Goal: Transaction & Acquisition: Book appointment/travel/reservation

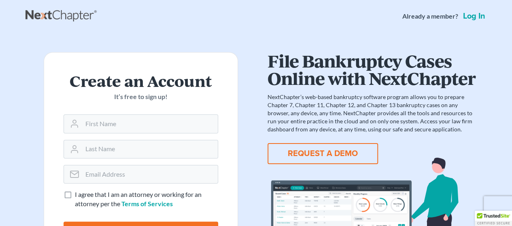
click at [333, 157] on button "REQUEST A DEMO" at bounding box center [323, 153] width 111 height 21
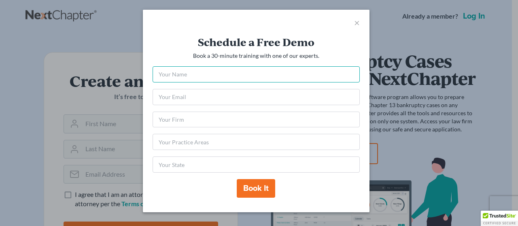
click at [181, 79] on input "text" at bounding box center [256, 74] width 207 height 16
click at [181, 78] on input "Roxanne" at bounding box center [256, 74] width 207 height 16
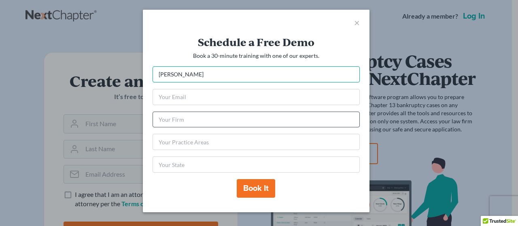
type input "Roxanne Alhejaj"
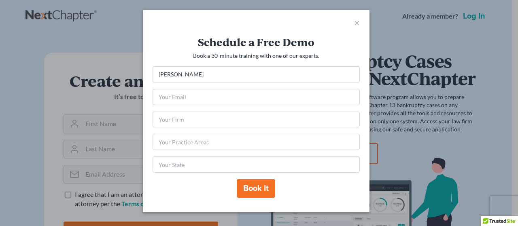
click at [178, 88] on form "Roxanne Alhejaj Book it" at bounding box center [256, 132] width 207 height 132
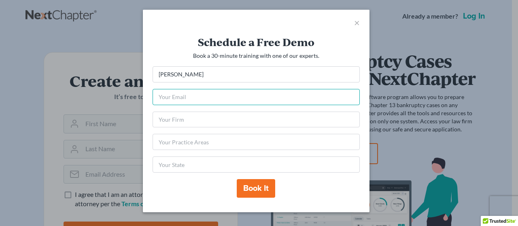
click at [172, 95] on input "email" at bounding box center [256, 97] width 207 height 16
type input "ralhejaj@legalaidofnebraska.org"
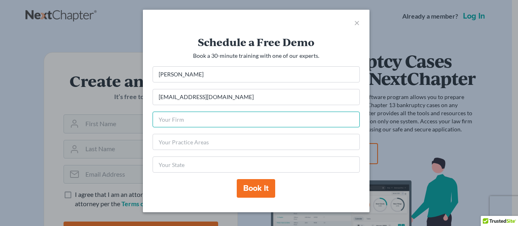
click at [189, 118] on input "text" at bounding box center [256, 120] width 207 height 16
type input "Legal Aid of Nebraska"
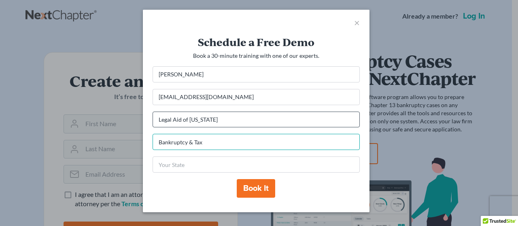
type input "Bankruptcy & Tax"
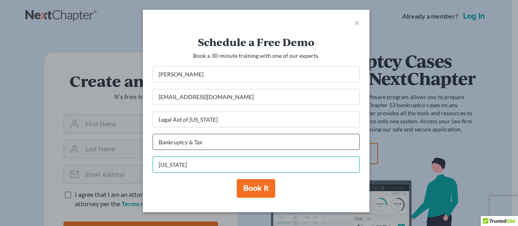
type input "Nebraska"
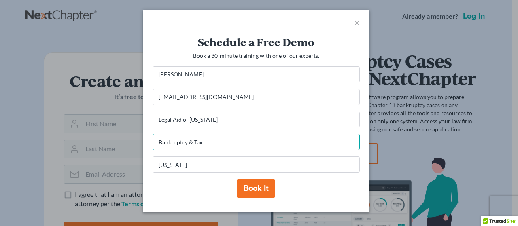
click at [188, 142] on input "Bankruptcy & Tax" at bounding box center [256, 142] width 207 height 16
type input "Bankruptcy (Chp 7 & 13) & Tax"
click at [260, 189] on button "Book it" at bounding box center [256, 188] width 38 height 19
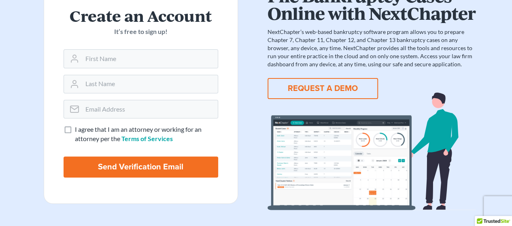
scroll to position [81, 0]
